Goal: Task Accomplishment & Management: Manage account settings

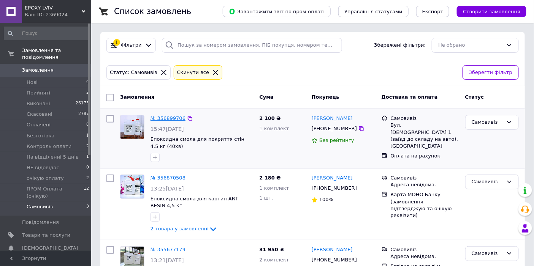
click at [168, 116] on link "№ 356899706" at bounding box center [168, 119] width 35 height 6
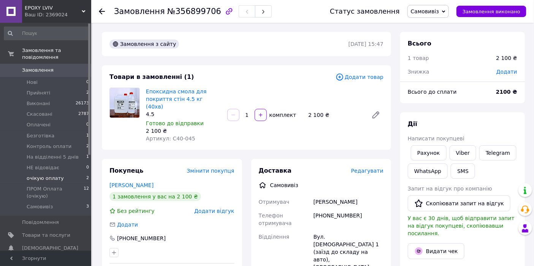
click at [52, 175] on span "очікую оплату" at bounding box center [45, 178] width 37 height 7
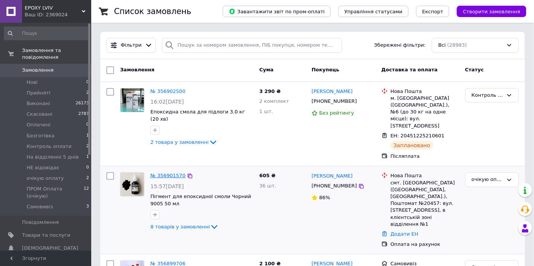
click at [170, 173] on link "№ 356901570" at bounding box center [168, 176] width 35 height 6
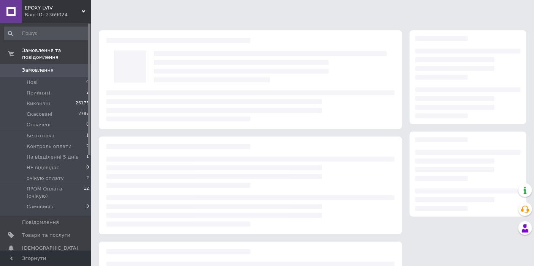
click at [171, 163] on div at bounding box center [250, 186] width 303 height 98
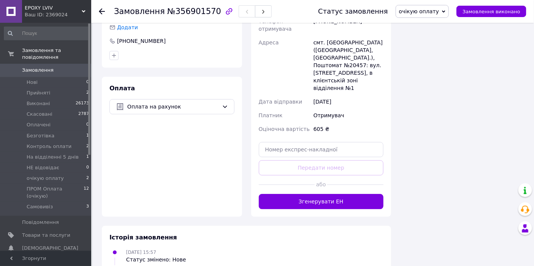
scroll to position [675, 0]
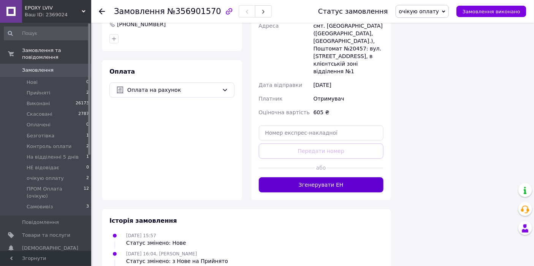
click at [333, 178] on button "Згенерувати ЕН" at bounding box center [321, 185] width 125 height 15
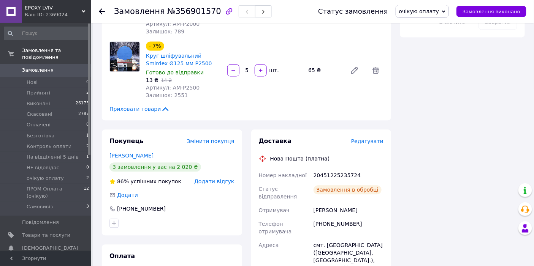
scroll to position [507, 0]
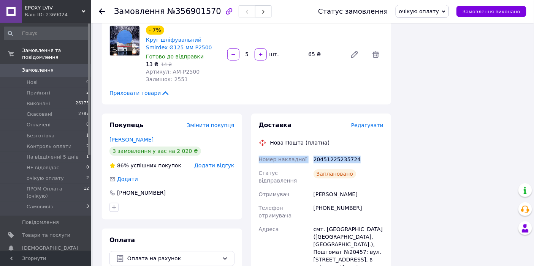
drag, startPoint x: 256, startPoint y: 160, endPoint x: 363, endPoint y: 161, distance: 107.6
click at [363, 161] on div "Доставка Редагувати Нова Пошта (платна) Номер накладної 20451225235724 Статус в…" at bounding box center [321, 240] width 140 height 252
copy div "Номер накладної 20451225235724"
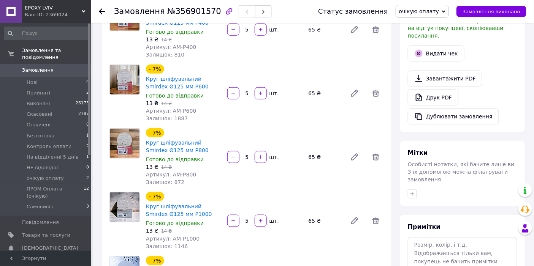
scroll to position [211, 0]
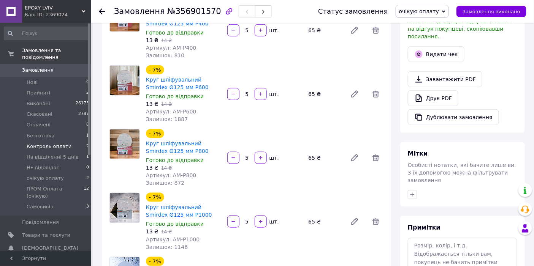
click at [39, 143] on span "Контроль оплати" at bounding box center [49, 146] width 45 height 7
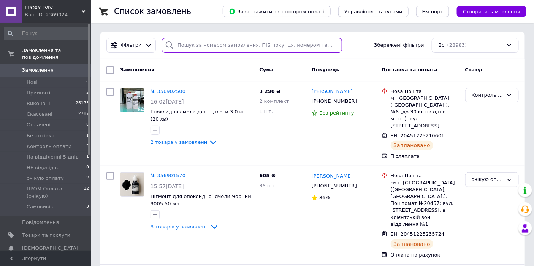
click at [208, 49] on input "search" at bounding box center [252, 45] width 180 height 15
paste input "[PHONE_NUMBER]"
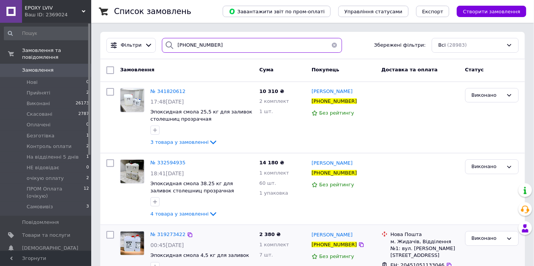
type input "[PHONE_NUMBER]"
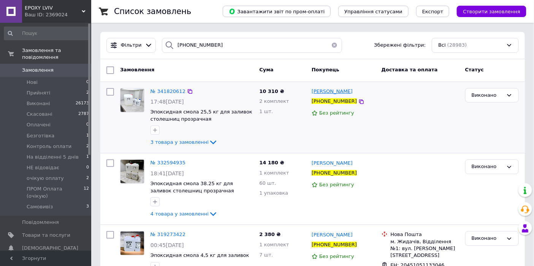
click at [336, 91] on span "[PERSON_NAME]" at bounding box center [332, 92] width 41 height 6
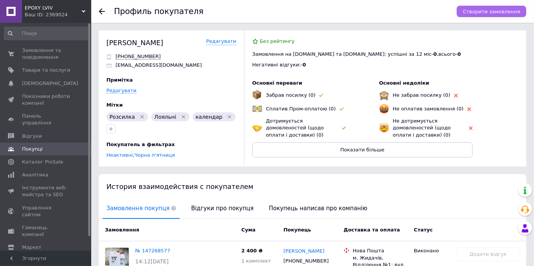
click at [492, 11] on span "Створити замовлення" at bounding box center [491, 12] width 57 height 6
click at [41, 54] on span "Замовлення та повідомлення" at bounding box center [46, 54] width 48 height 14
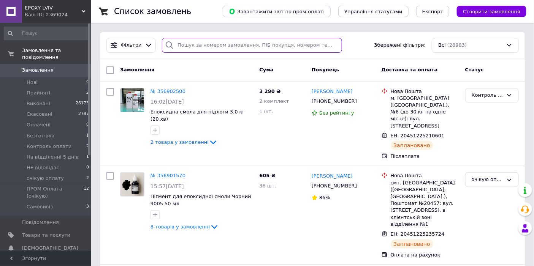
click at [221, 44] on input "search" at bounding box center [252, 45] width 180 height 15
paste input "[PHONE_NUMBER]"
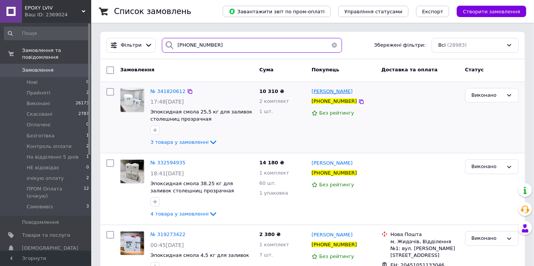
type input "[PHONE_NUMBER]"
click at [320, 89] on span "[PERSON_NAME]" at bounding box center [332, 92] width 41 height 6
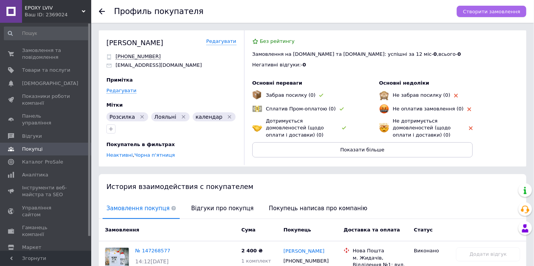
click at [509, 14] on span "Створити замовлення" at bounding box center [491, 12] width 57 height 6
click at [37, 72] on span "Товари та послуги" at bounding box center [46, 70] width 48 height 7
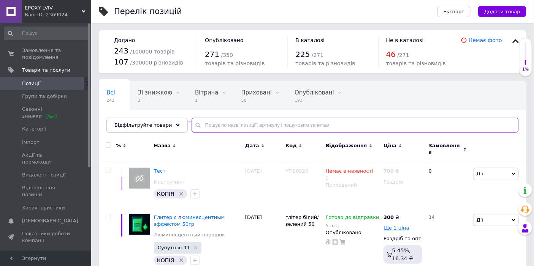
click at [212, 124] on input "text" at bounding box center [355, 125] width 327 height 15
type input "р"
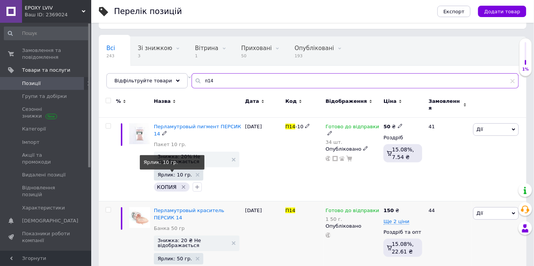
scroll to position [62, 0]
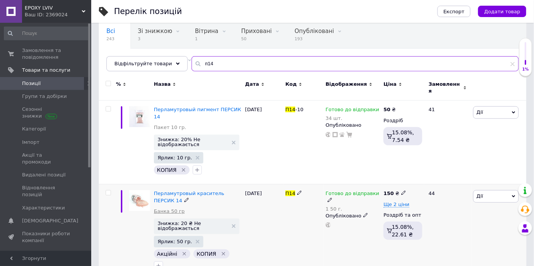
type input "п14"
click at [169, 208] on link "Банка 50 гр" at bounding box center [169, 211] width 31 height 7
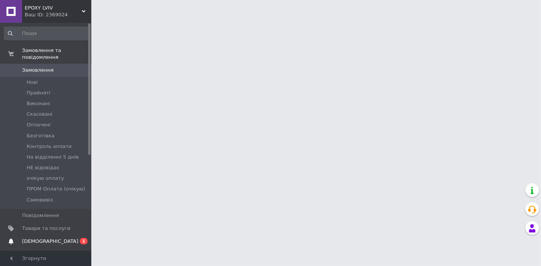
click at [35, 238] on span "[DEMOGRAPHIC_DATA]" at bounding box center [50, 241] width 56 height 7
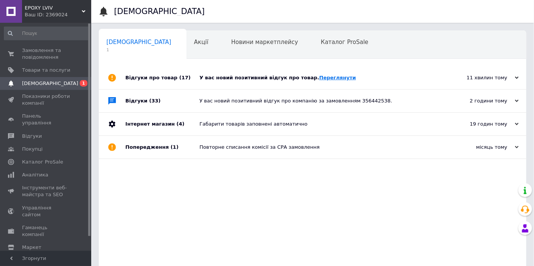
click at [319, 78] on link "Переглянути" at bounding box center [337, 78] width 37 height 6
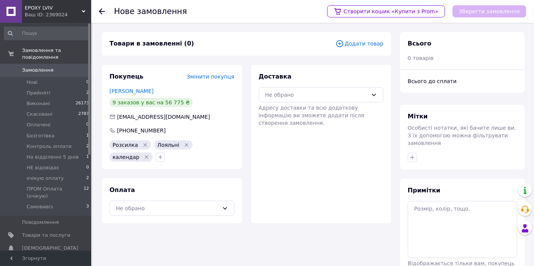
click at [375, 44] on span "Додати товар" at bounding box center [360, 44] width 48 height 8
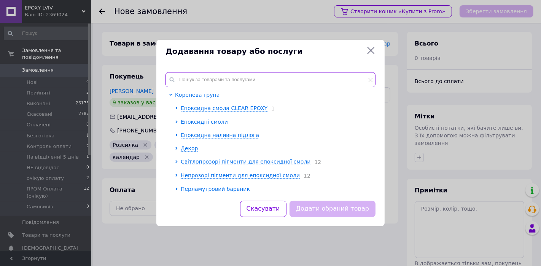
click at [218, 82] on input "text" at bounding box center [270, 79] width 210 height 15
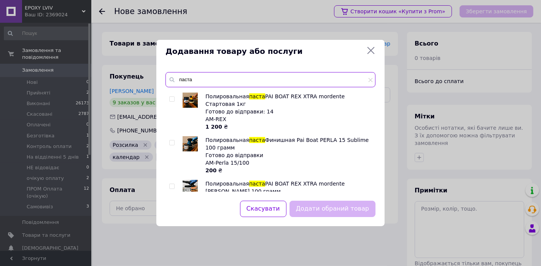
scroll to position [53, 0]
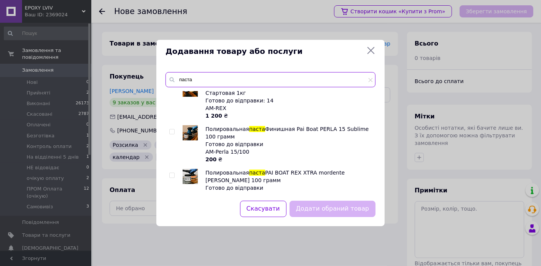
type input "паста"
click at [171, 173] on input "checkbox" at bounding box center [171, 175] width 5 height 5
checkbox input "true"
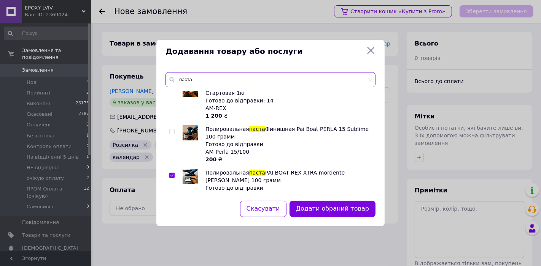
click at [229, 75] on input "паста" at bounding box center [270, 79] width 210 height 15
click at [229, 75] on input "з" at bounding box center [270, 79] width 210 height 15
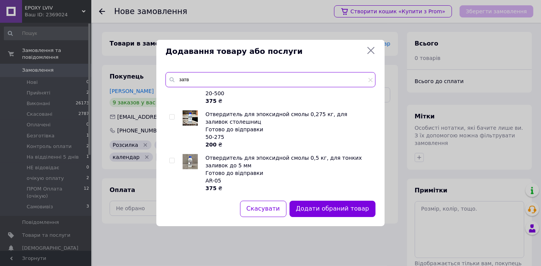
scroll to position [25, 0]
type input "затв"
click at [173, 160] on input "checkbox" at bounding box center [171, 160] width 5 height 5
checkbox input "true"
click at [404, 93] on div "Додавання товару або послуги затв Отвердитель для эпоксидной смолы 0,5 кг, для …" at bounding box center [270, 133] width 541 height 266
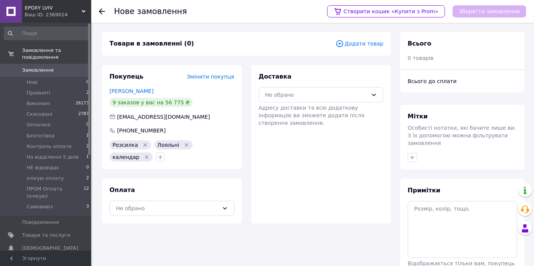
click at [364, 43] on span "Додати товар" at bounding box center [360, 44] width 48 height 8
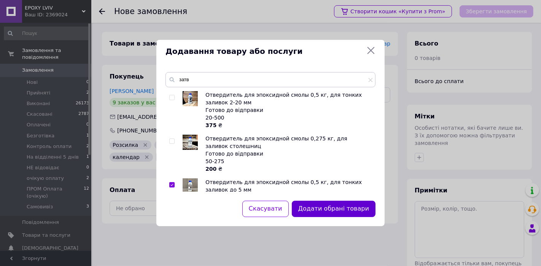
click at [335, 208] on button "Додати обрані товари" at bounding box center [334, 209] width 84 height 16
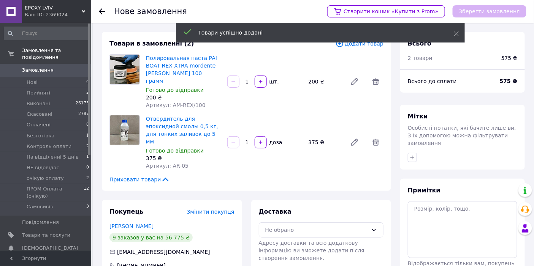
click at [371, 44] on div "Товари успішно додані" at bounding box center [320, 34] width 289 height 22
click at [370, 44] on div "Товари успішно додані" at bounding box center [320, 34] width 289 height 22
click at [370, 45] on span "Додати товар" at bounding box center [360, 44] width 48 height 8
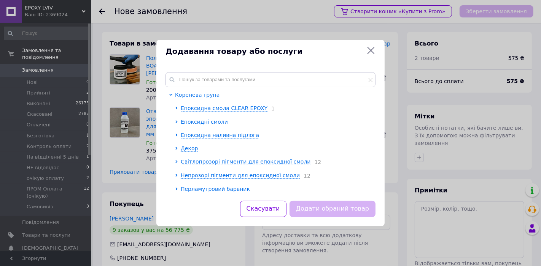
click at [204, 123] on span "Епоксидні смоли" at bounding box center [204, 122] width 47 height 6
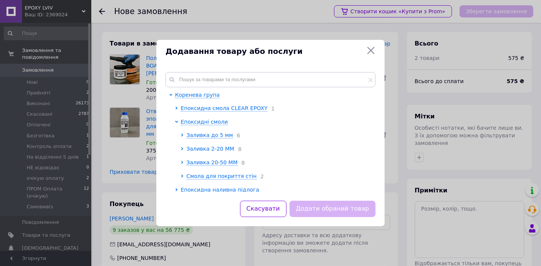
click at [209, 149] on span "Заливка 2-20 ММ" at bounding box center [210, 149] width 48 height 6
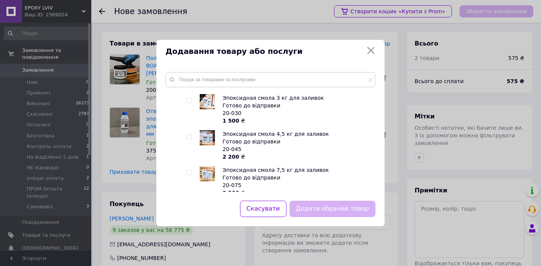
scroll to position [211, 0]
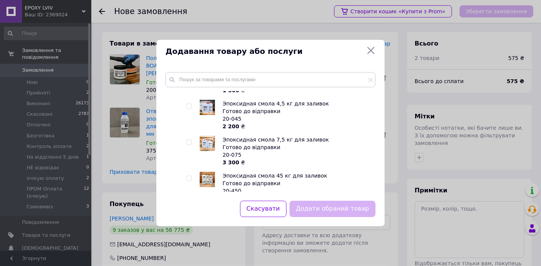
click at [187, 145] on input "checkbox" at bounding box center [188, 142] width 5 height 5
checkbox input "true"
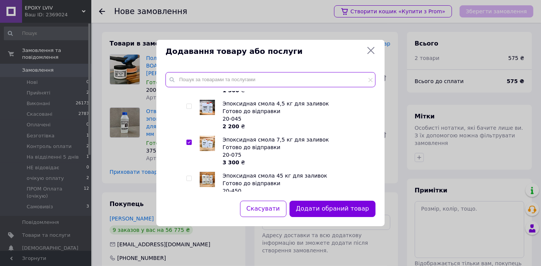
click at [236, 81] on input "text" at bounding box center [270, 79] width 210 height 15
type input "35"
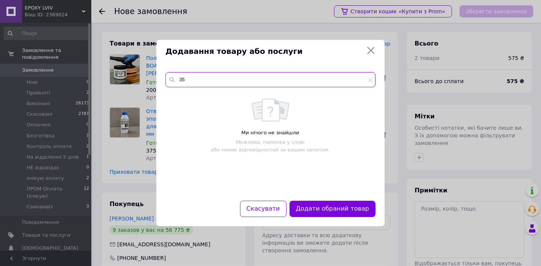
scroll to position [0, 0]
click at [217, 81] on input "35" at bounding box center [270, 79] width 210 height 15
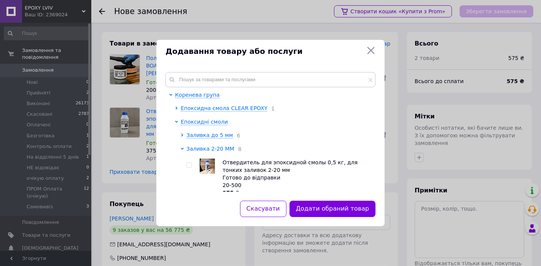
click at [210, 149] on span "Заливка 2-20 ММ" at bounding box center [210, 149] width 48 height 6
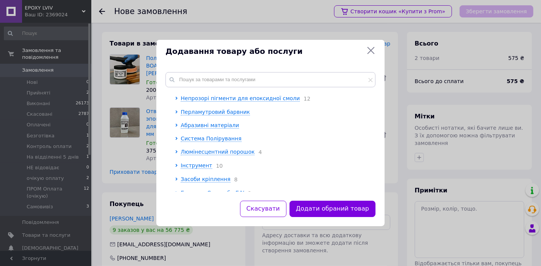
scroll to position [141, 0]
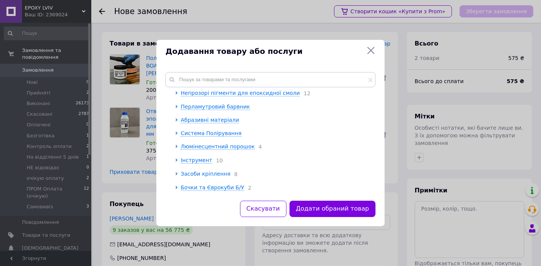
click at [197, 173] on span "Засоби кріплення" at bounding box center [206, 174] width 50 height 6
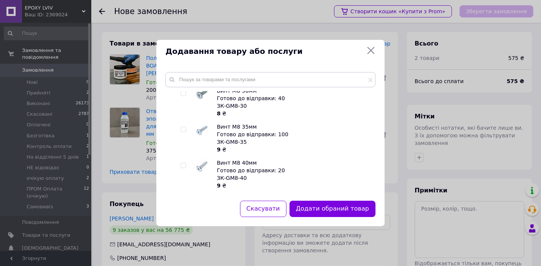
scroll to position [353, 0]
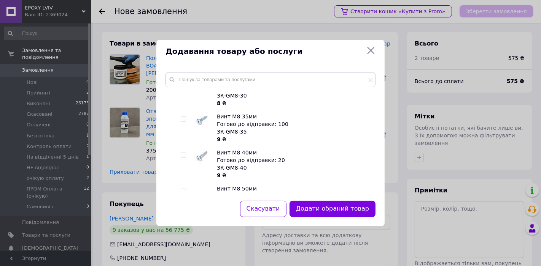
click at [184, 122] on input "checkbox" at bounding box center [183, 119] width 5 height 5
checkbox input "true"
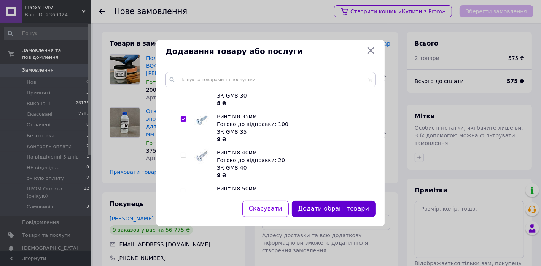
click at [330, 208] on button "Додати обрані товари" at bounding box center [334, 209] width 84 height 16
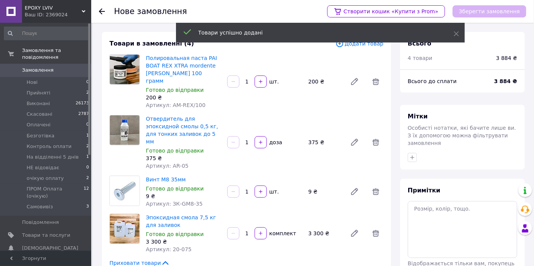
click at [248, 189] on input "1" at bounding box center [247, 192] width 12 height 6
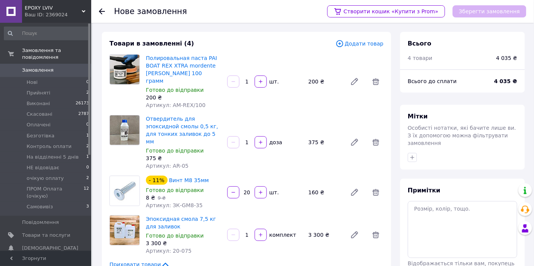
type input "20"
click at [250, 197] on div "Товари в замовленні (4) Додати товар Полировальная паста PAI BOAT REX XTRA mord…" at bounding box center [246, 154] width 289 height 244
click at [377, 44] on span "Додати товар" at bounding box center [360, 44] width 48 height 8
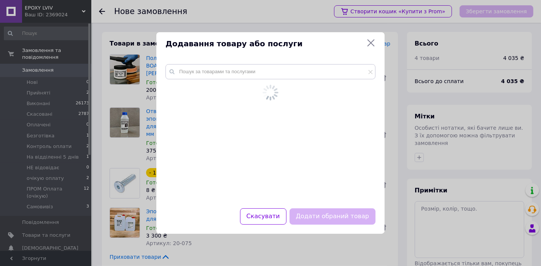
click at [260, 72] on div at bounding box center [270, 132] width 228 height 154
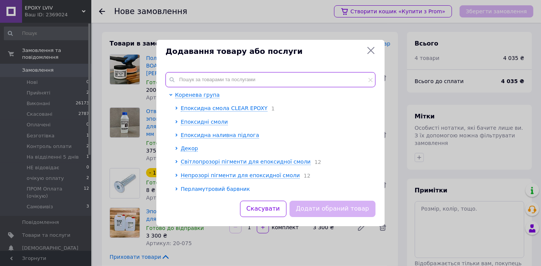
click at [260, 75] on input "text" at bounding box center [270, 79] width 210 height 15
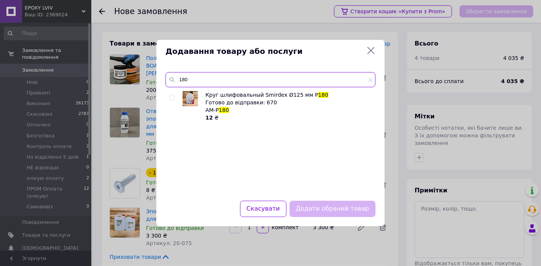
type input "180"
click at [170, 96] on input "checkbox" at bounding box center [171, 97] width 5 height 5
checkbox input "true"
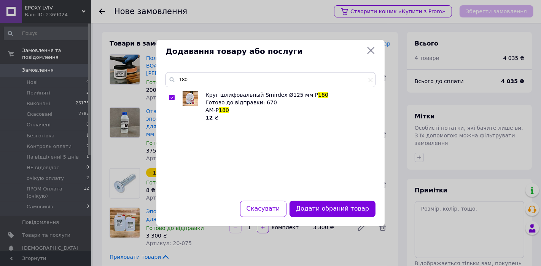
click at [198, 71] on div "180 Круг шлифовальный Smirdex Ø125 мм Р 180 Готово до відправки: 670 АМ-P 180 1…" at bounding box center [270, 132] width 228 height 138
click at [198, 76] on input "180" at bounding box center [270, 79] width 210 height 15
type input "240"
drag, startPoint x: 171, startPoint y: 97, endPoint x: 180, endPoint y: 104, distance: 10.9
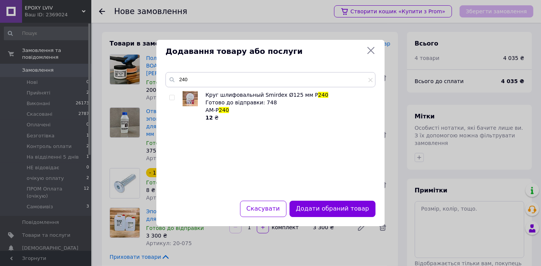
click at [171, 97] on input "checkbox" at bounding box center [171, 97] width 5 height 5
checkbox input "true"
click at [207, 78] on input "240" at bounding box center [270, 79] width 210 height 15
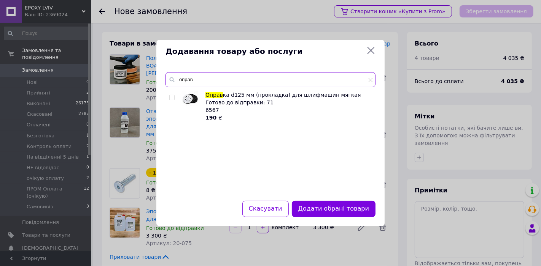
type input "оправ"
click at [172, 98] on input "checkbox" at bounding box center [171, 97] width 5 height 5
checkbox input "true"
click at [202, 81] on input "оправ" at bounding box center [270, 79] width 210 height 15
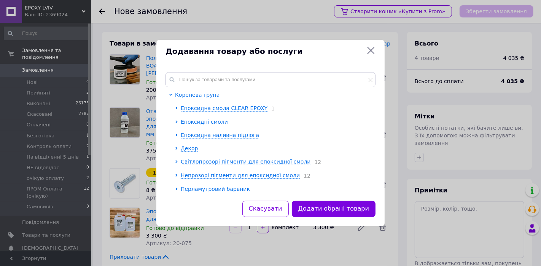
click at [206, 121] on span "Епоксидні смоли" at bounding box center [204, 122] width 47 height 6
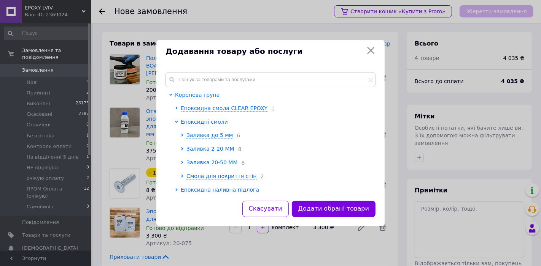
click at [198, 164] on span "Заливка 20-50 ММ" at bounding box center [211, 163] width 51 height 6
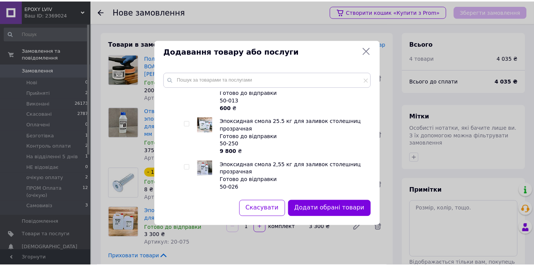
scroll to position [253, 0]
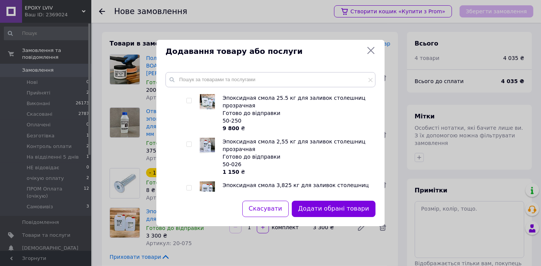
click at [188, 103] on input "checkbox" at bounding box center [188, 100] width 5 height 5
checkbox input "true"
click at [329, 206] on button "Додати обрані товари" at bounding box center [334, 209] width 84 height 16
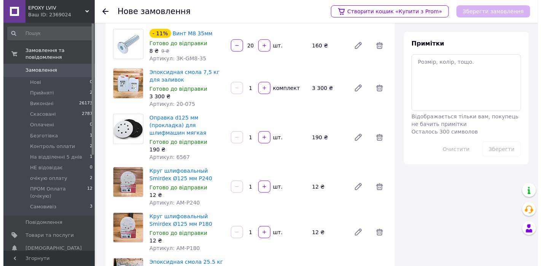
scroll to position [0, 0]
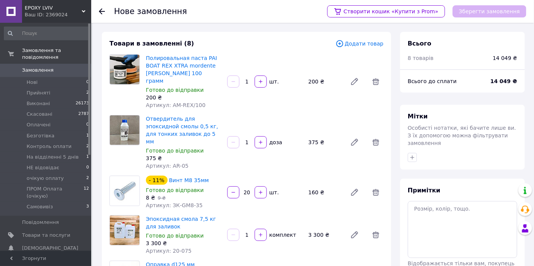
click at [365, 46] on span "Додати товар" at bounding box center [360, 44] width 48 height 8
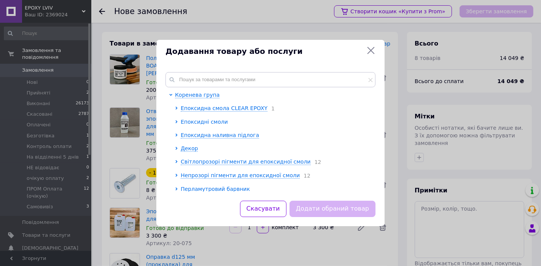
click at [202, 125] on span "Епоксидні смоли" at bounding box center [204, 122] width 47 height 6
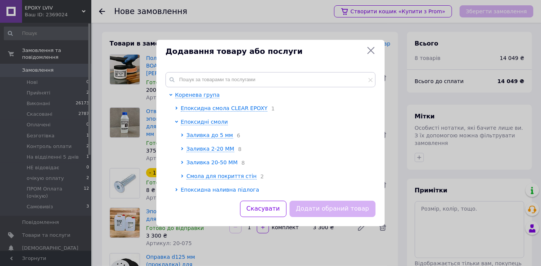
click at [209, 161] on span "Заливка 20-50 ММ" at bounding box center [211, 163] width 51 height 6
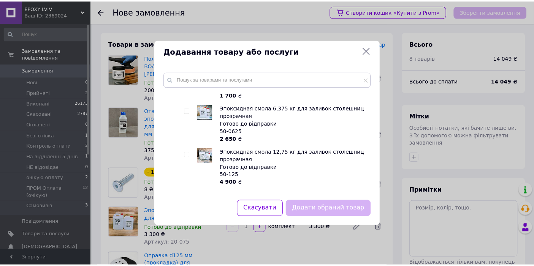
scroll to position [338, 0]
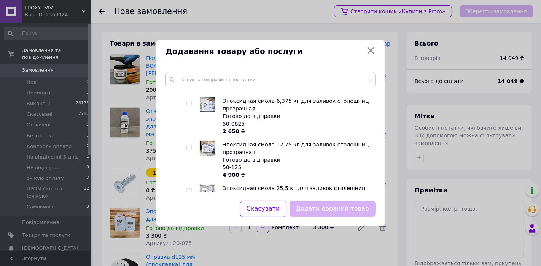
click at [187, 149] on input "checkbox" at bounding box center [188, 147] width 5 height 5
checkbox input "true"
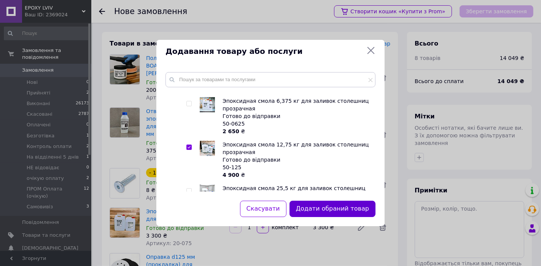
click at [317, 206] on button "Додати обраний товар" at bounding box center [332, 209] width 86 height 16
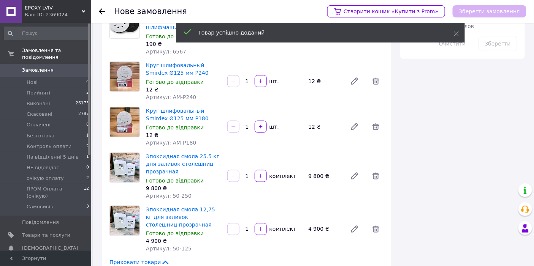
scroll to position [253, 0]
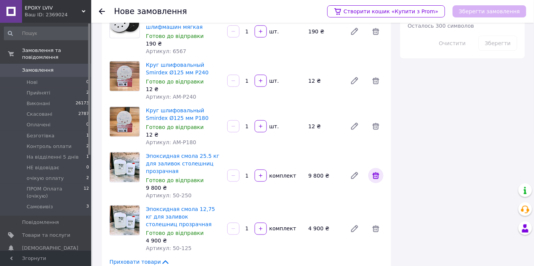
click at [374, 173] on icon at bounding box center [376, 176] width 7 height 7
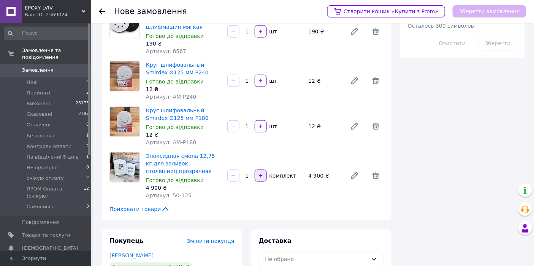
click at [262, 170] on button "button" at bounding box center [261, 176] width 12 height 12
type input "2"
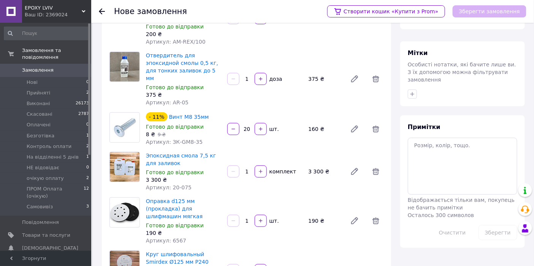
scroll to position [0, 0]
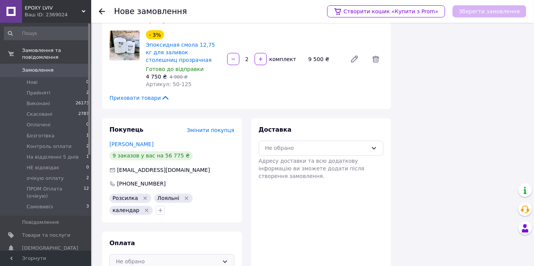
click at [151, 258] on div "Не обрано" at bounding box center [167, 262] width 103 height 8
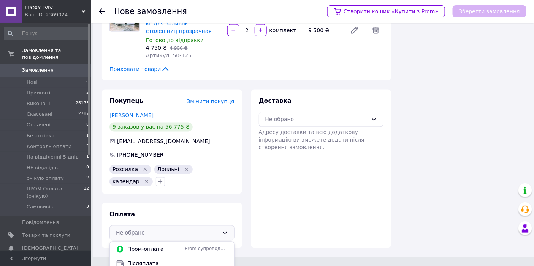
scroll to position [422, 0]
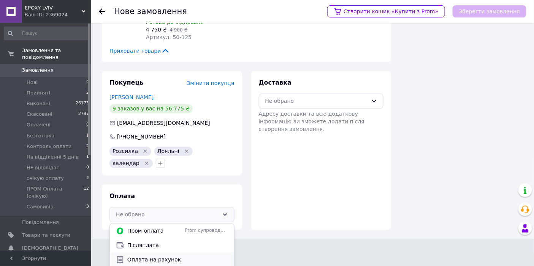
click at [143, 257] on span "Оплата на рахунок" at bounding box center [177, 261] width 101 height 8
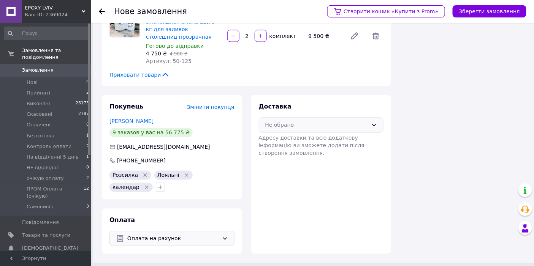
scroll to position [375, 0]
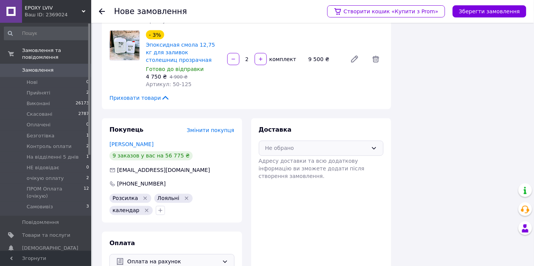
click at [325, 144] on div "Не обрано" at bounding box center [316, 148] width 103 height 8
click at [296, 176] on span "Нова Пошта (платна)" at bounding box center [327, 180] width 101 height 8
click at [489, 14] on button "Зберегти замовлення" at bounding box center [490, 11] width 74 height 12
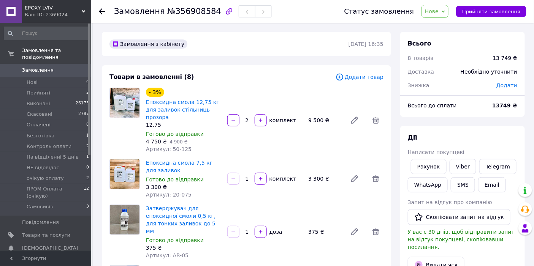
click at [504, 85] on span "Додати" at bounding box center [506, 85] width 21 height 6
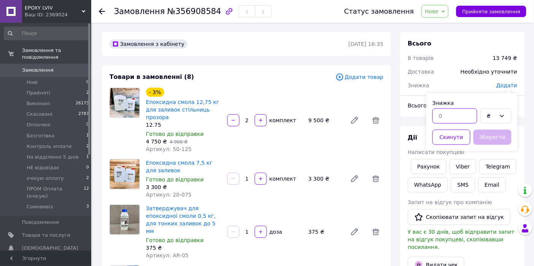
click at [455, 120] on input "text" at bounding box center [455, 116] width 45 height 15
type input "5"
click at [492, 114] on div "₴" at bounding box center [491, 116] width 9 height 8
click at [499, 142] on li "%" at bounding box center [496, 147] width 30 height 14
click at [501, 138] on button "Зберегти" at bounding box center [493, 137] width 38 height 15
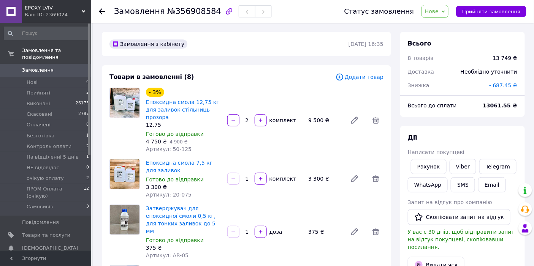
click at [506, 84] on span "- 687.45 ₴" at bounding box center [503, 85] width 28 height 6
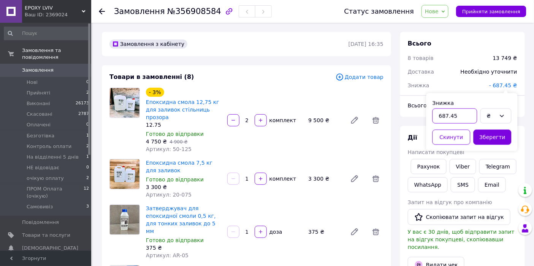
click at [459, 113] on input "687.45" at bounding box center [455, 116] width 45 height 15
type input "749"
click at [487, 133] on button "Зберегти" at bounding box center [493, 137] width 38 height 15
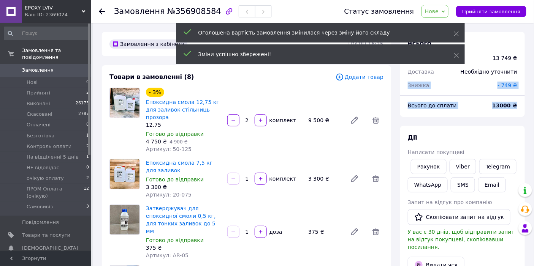
drag, startPoint x: 406, startPoint y: 94, endPoint x: 531, endPoint y: 103, distance: 125.4
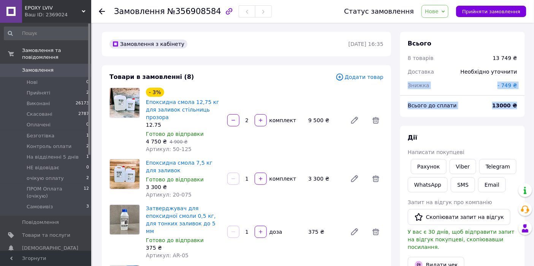
click at [523, 114] on div "Всього до сплати 13000 ₴" at bounding box center [462, 109] width 125 height 15
drag, startPoint x: 409, startPoint y: 107, endPoint x: 540, endPoint y: 106, distance: 131.1
copy div "Всього до сплати 13000 ₴"
click at [439, 13] on span "Нове" at bounding box center [432, 11] width 14 height 6
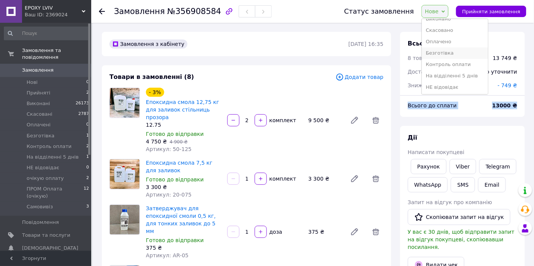
scroll to position [54, 0]
click at [458, 65] on li "очікую оплату" at bounding box center [455, 64] width 66 height 11
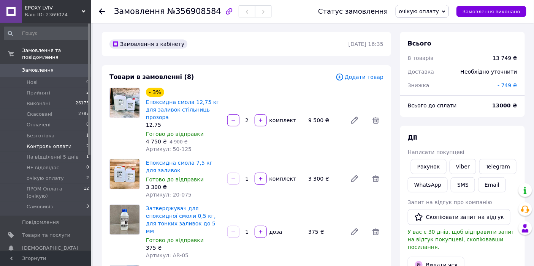
click at [46, 143] on span "Контроль оплати" at bounding box center [49, 146] width 45 height 7
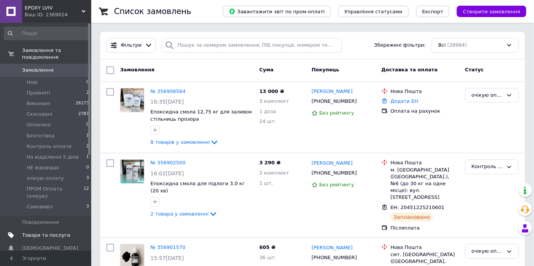
click at [51, 232] on span "Товари та послуги" at bounding box center [46, 235] width 48 height 7
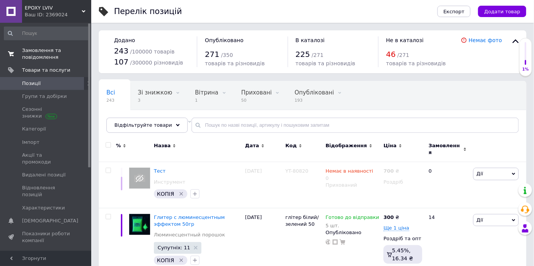
click at [37, 54] on span "Замовлення та повідомлення" at bounding box center [46, 54] width 48 height 14
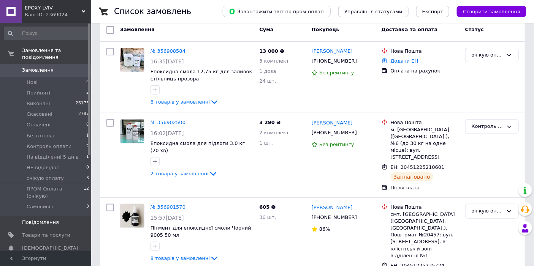
scroll to position [42, 0]
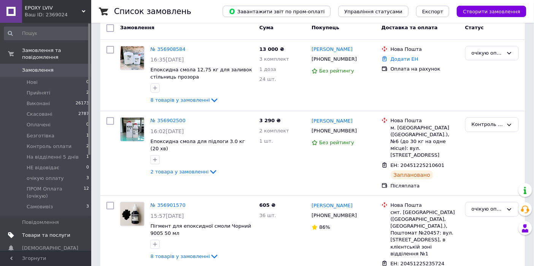
click at [38, 232] on span "Товари та послуги" at bounding box center [46, 235] width 48 height 7
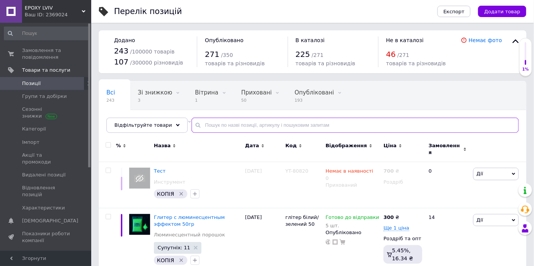
click at [247, 122] on input "text" at bounding box center [355, 125] width 327 height 15
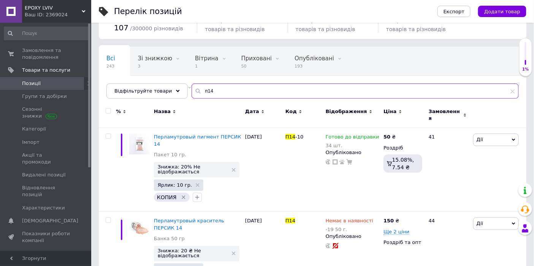
scroll to position [54, 0]
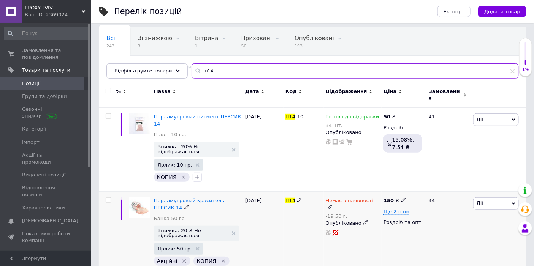
type input "п14"
click at [332, 205] on icon at bounding box center [330, 207] width 5 height 5
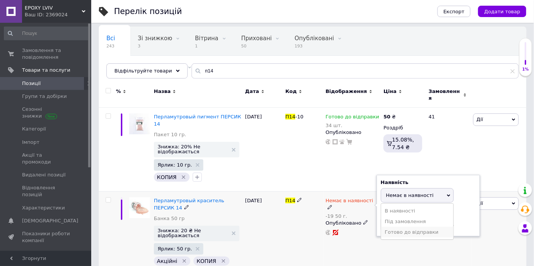
click at [400, 227] on li "Готово до відправки" at bounding box center [417, 232] width 72 height 11
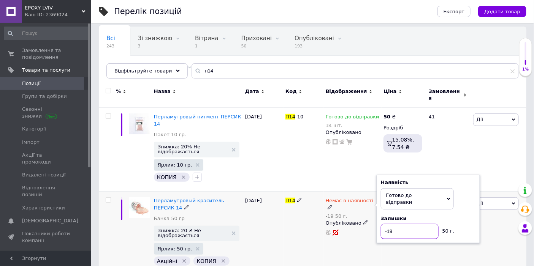
click at [397, 224] on input "-19" at bounding box center [410, 231] width 58 height 15
type input "1"
click at [393, 233] on div "150 ₴ Ще 2 ціни Роздріб та опт" at bounding box center [403, 240] width 43 height 96
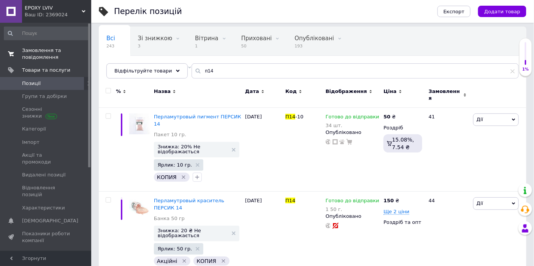
click at [35, 54] on span "Замовлення та повідомлення" at bounding box center [46, 54] width 48 height 14
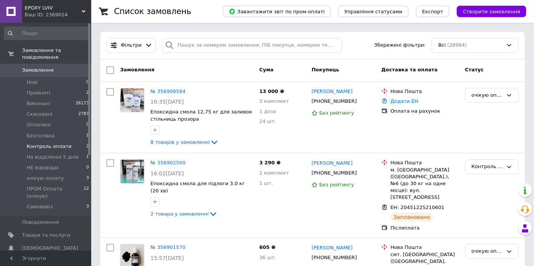
click at [43, 143] on span "Контроль оплати" at bounding box center [49, 146] width 45 height 7
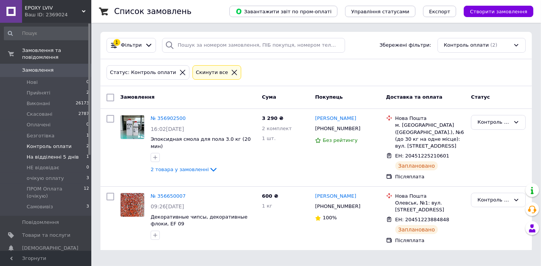
click at [55, 154] on span "На відділенні 5 днів" at bounding box center [53, 157] width 52 height 7
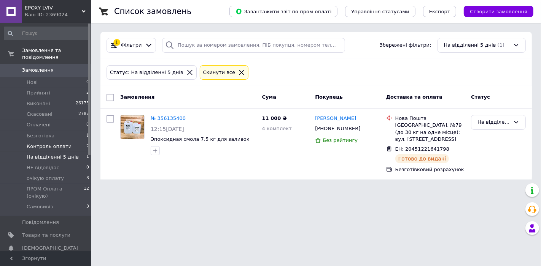
click at [53, 143] on span "Контроль оплати" at bounding box center [49, 146] width 45 height 7
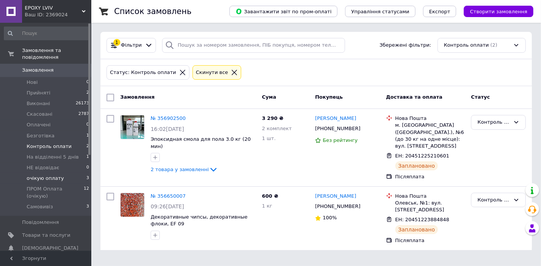
click at [48, 175] on span "очікую оплату" at bounding box center [45, 178] width 37 height 7
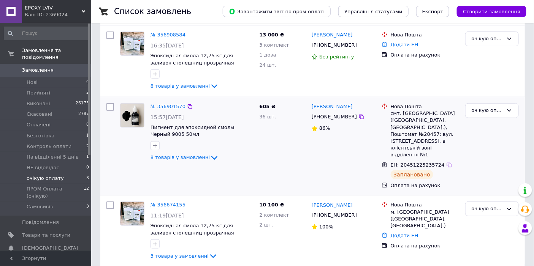
scroll to position [84, 0]
click at [482, 111] on div "очікую оплату" at bounding box center [488, 110] width 32 height 8
click at [486, 165] on li "Оплачено" at bounding box center [492, 167] width 53 height 14
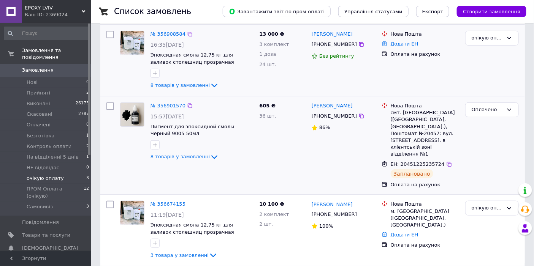
scroll to position [0, 0]
